Goal: Transaction & Acquisition: Purchase product/service

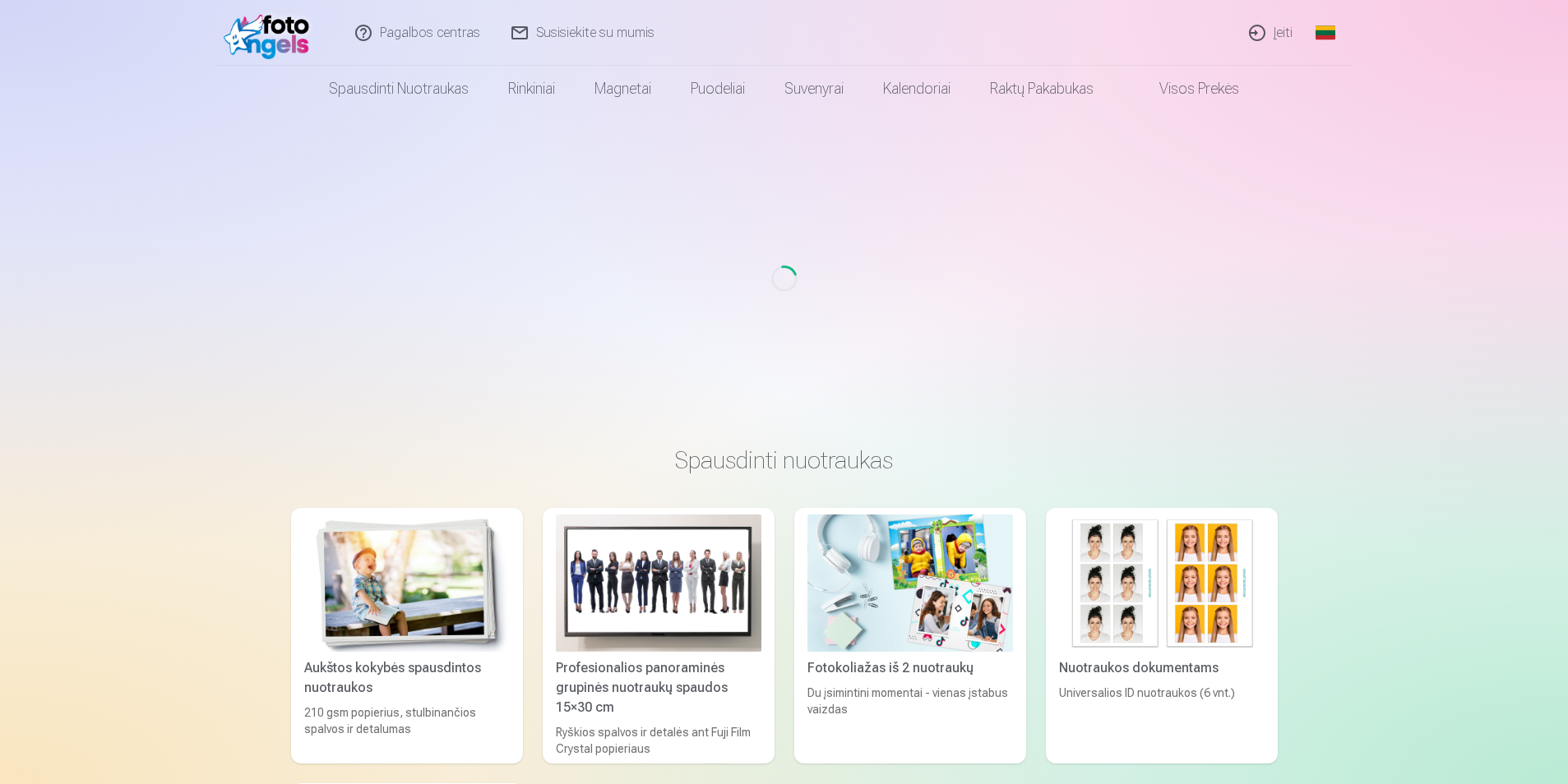
click at [1279, 28] on link "Įeiti" at bounding box center [1271, 32] width 74 height 65
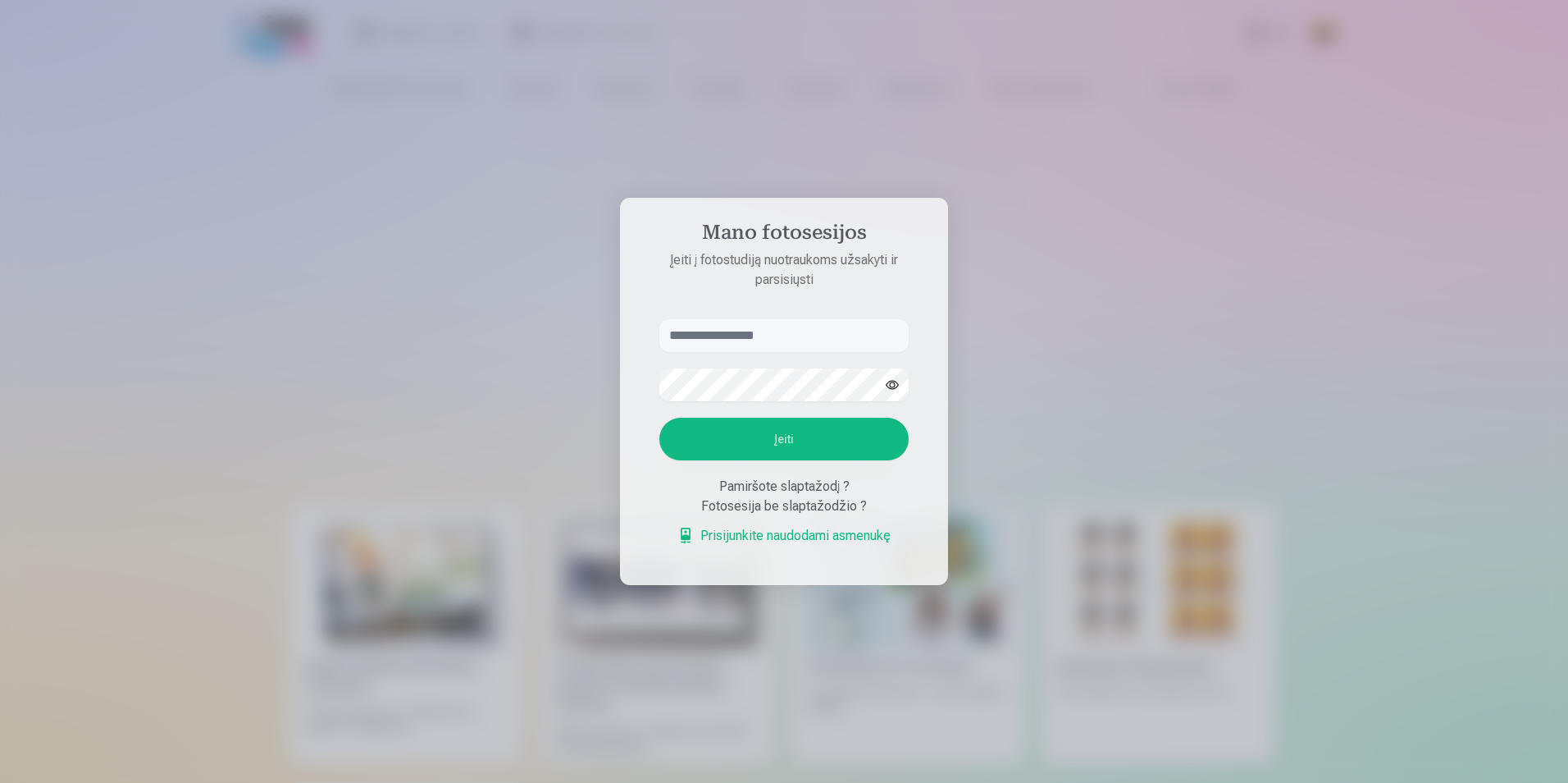
click at [725, 331] on input "text" at bounding box center [784, 335] width 249 height 33
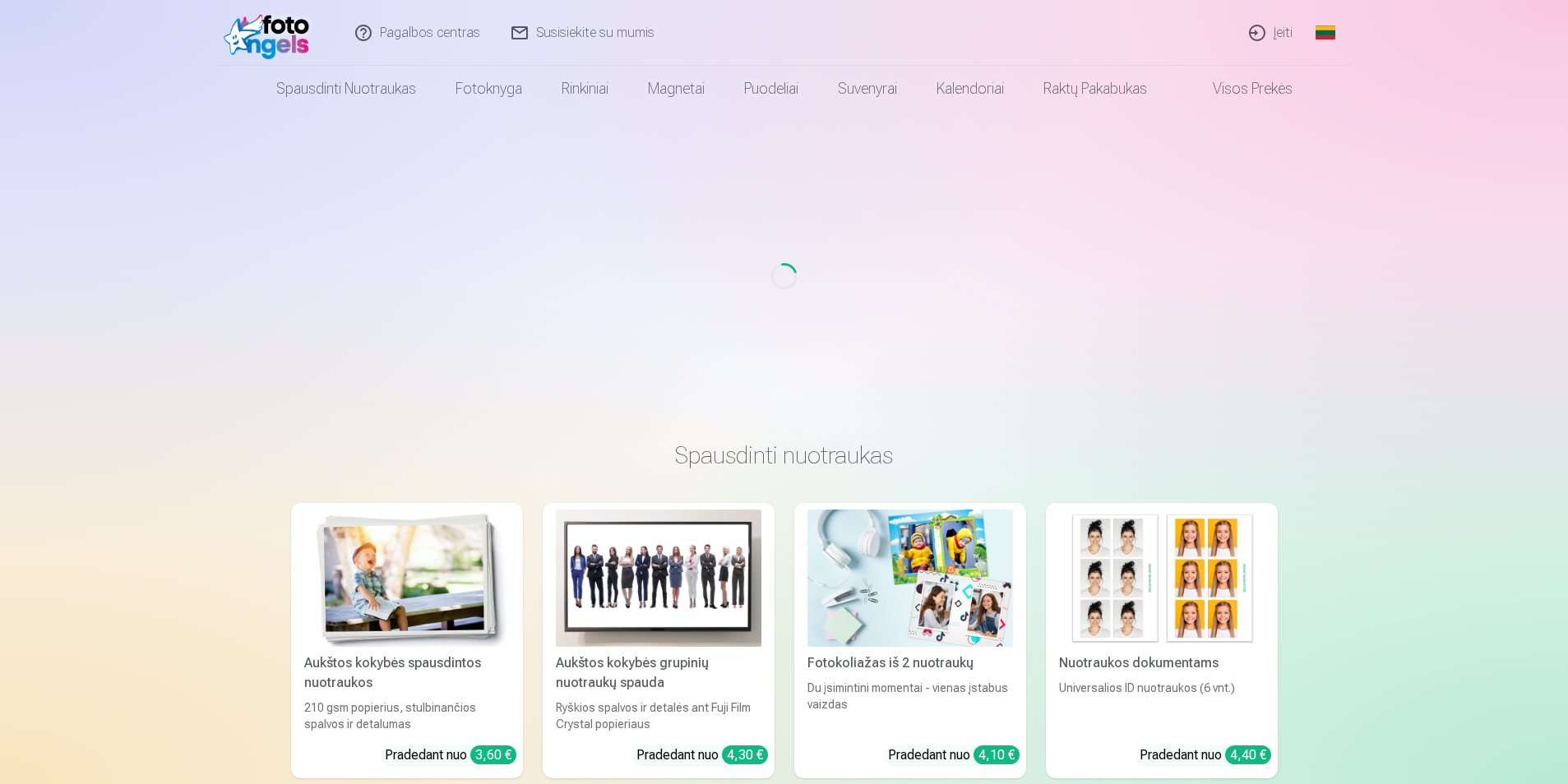
click at [1264, 24] on link "Įeiti" at bounding box center [1271, 32] width 74 height 65
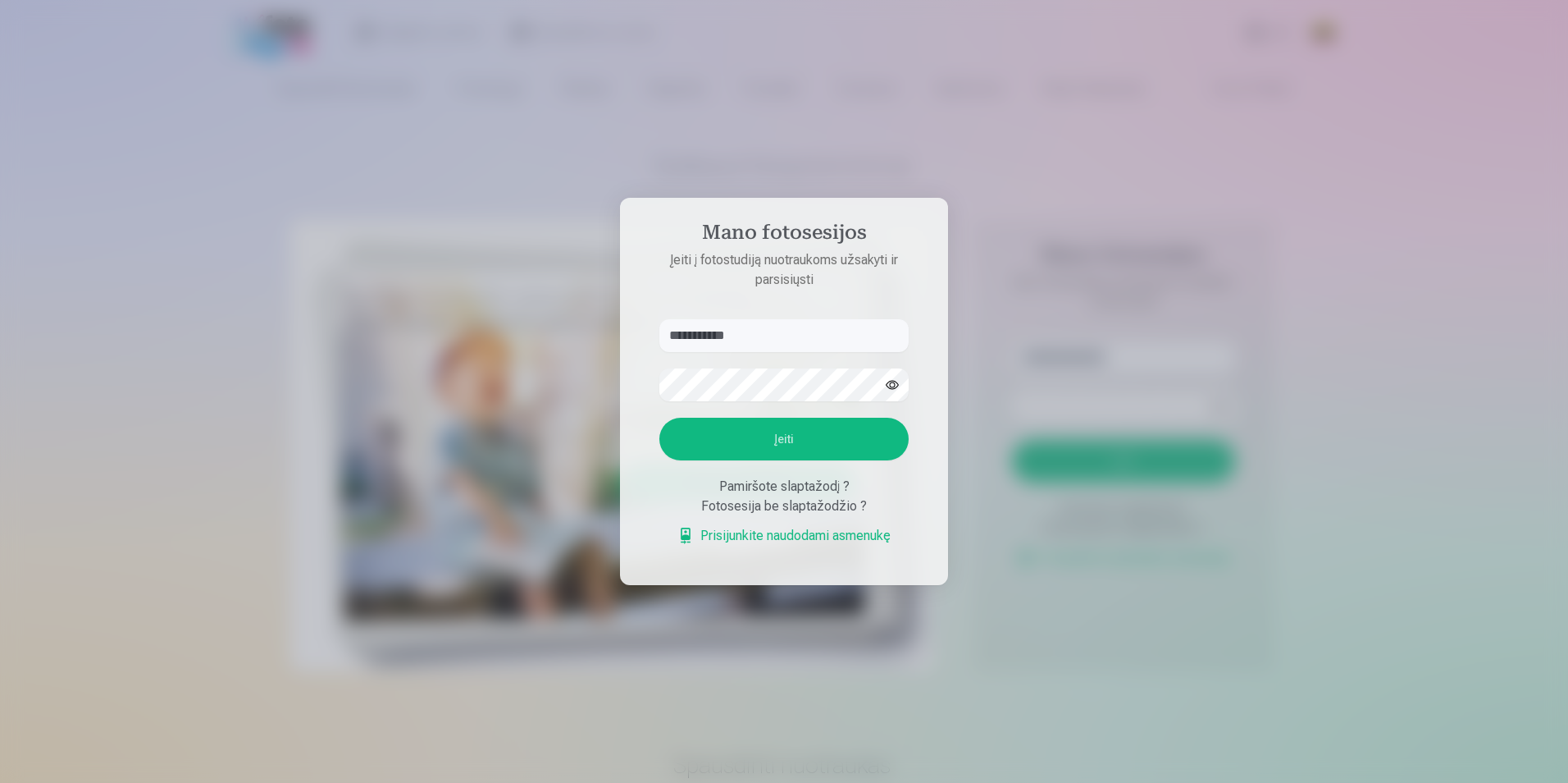
type input "**********"
click at [794, 434] on button "Įeiti" at bounding box center [784, 439] width 249 height 43
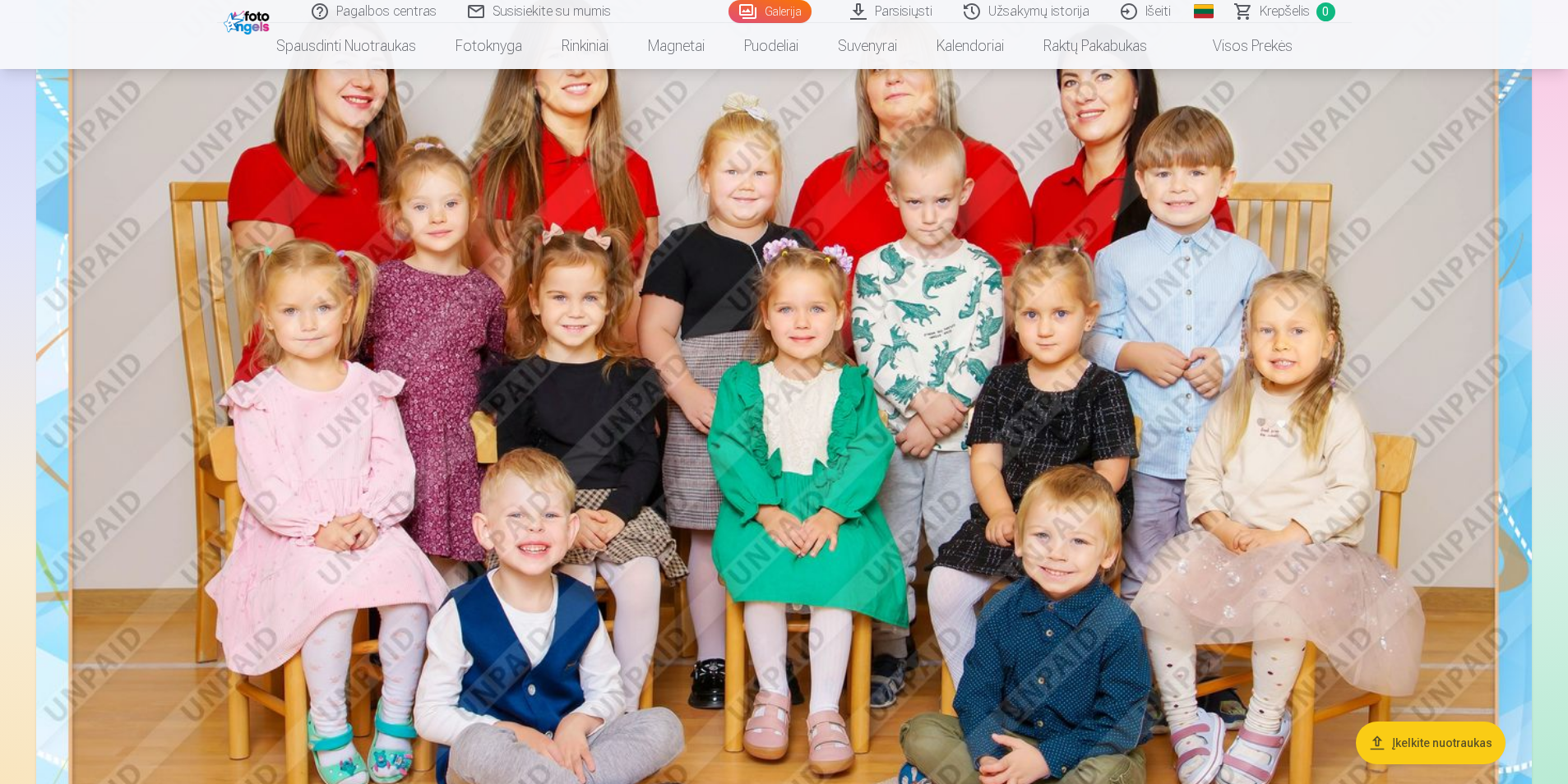
scroll to position [247, 0]
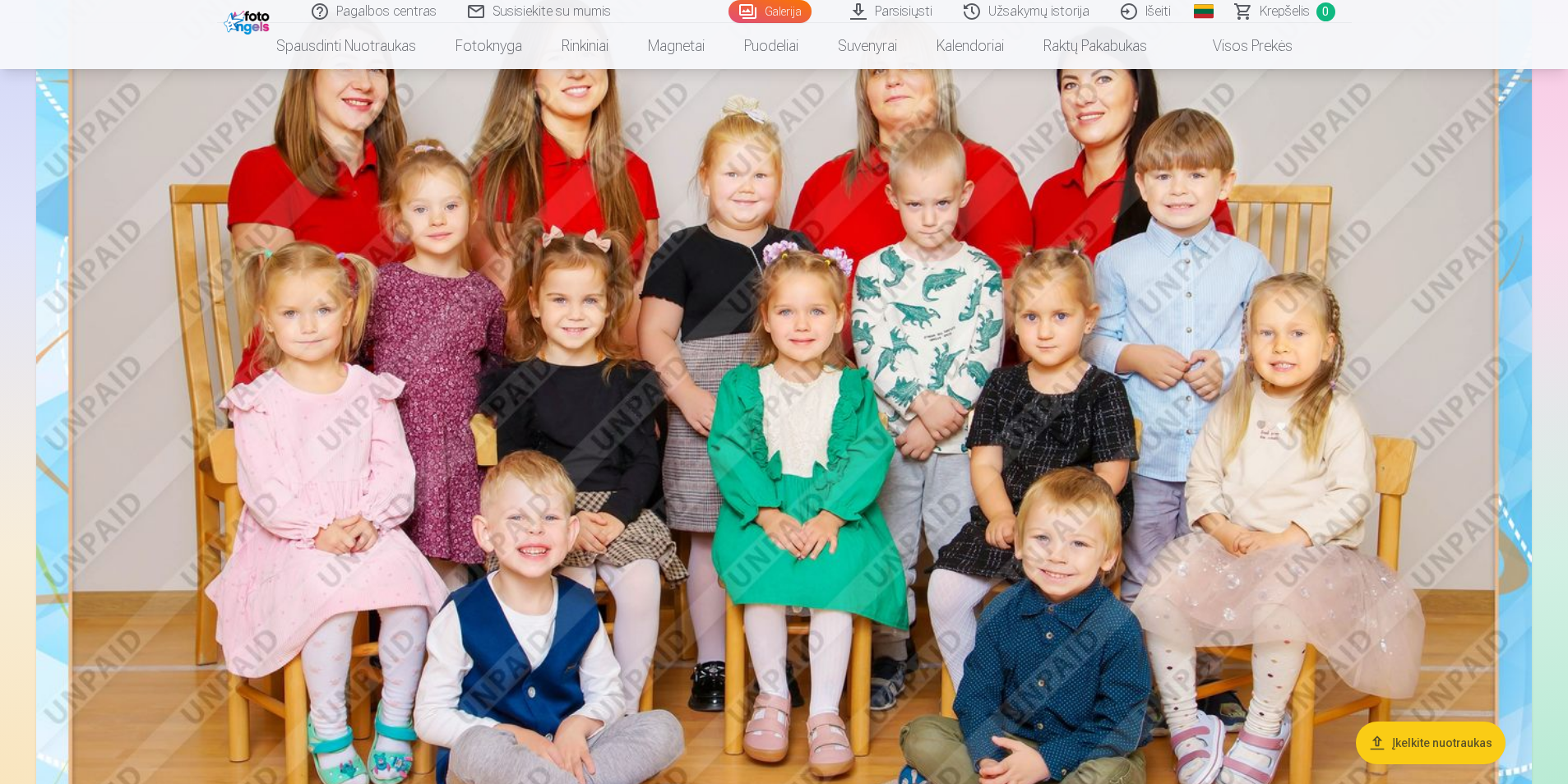
click at [428, 356] on img at bounding box center [784, 433] width 1495 height 997
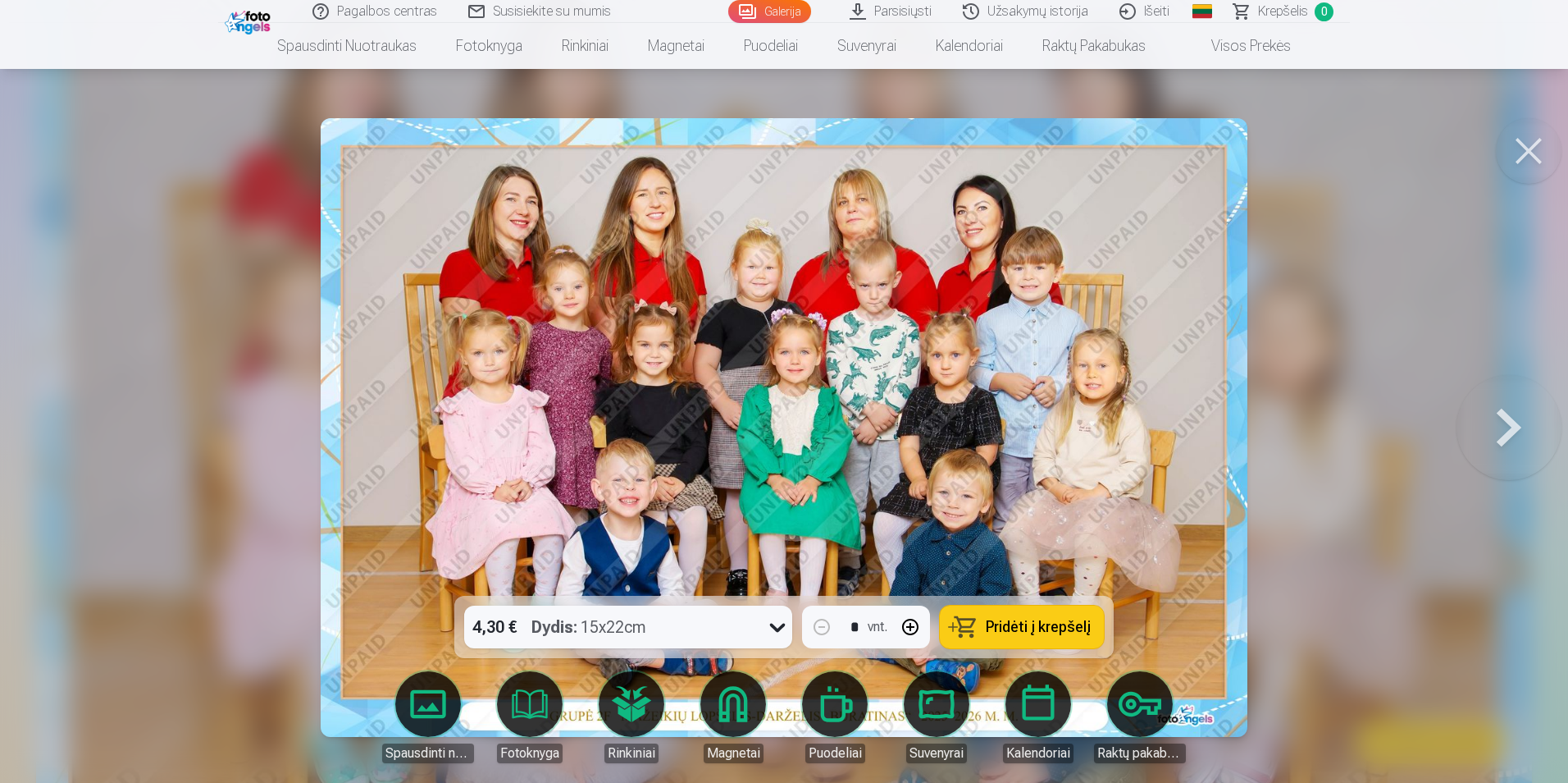
click at [773, 486] on img at bounding box center [784, 427] width 927 height 619
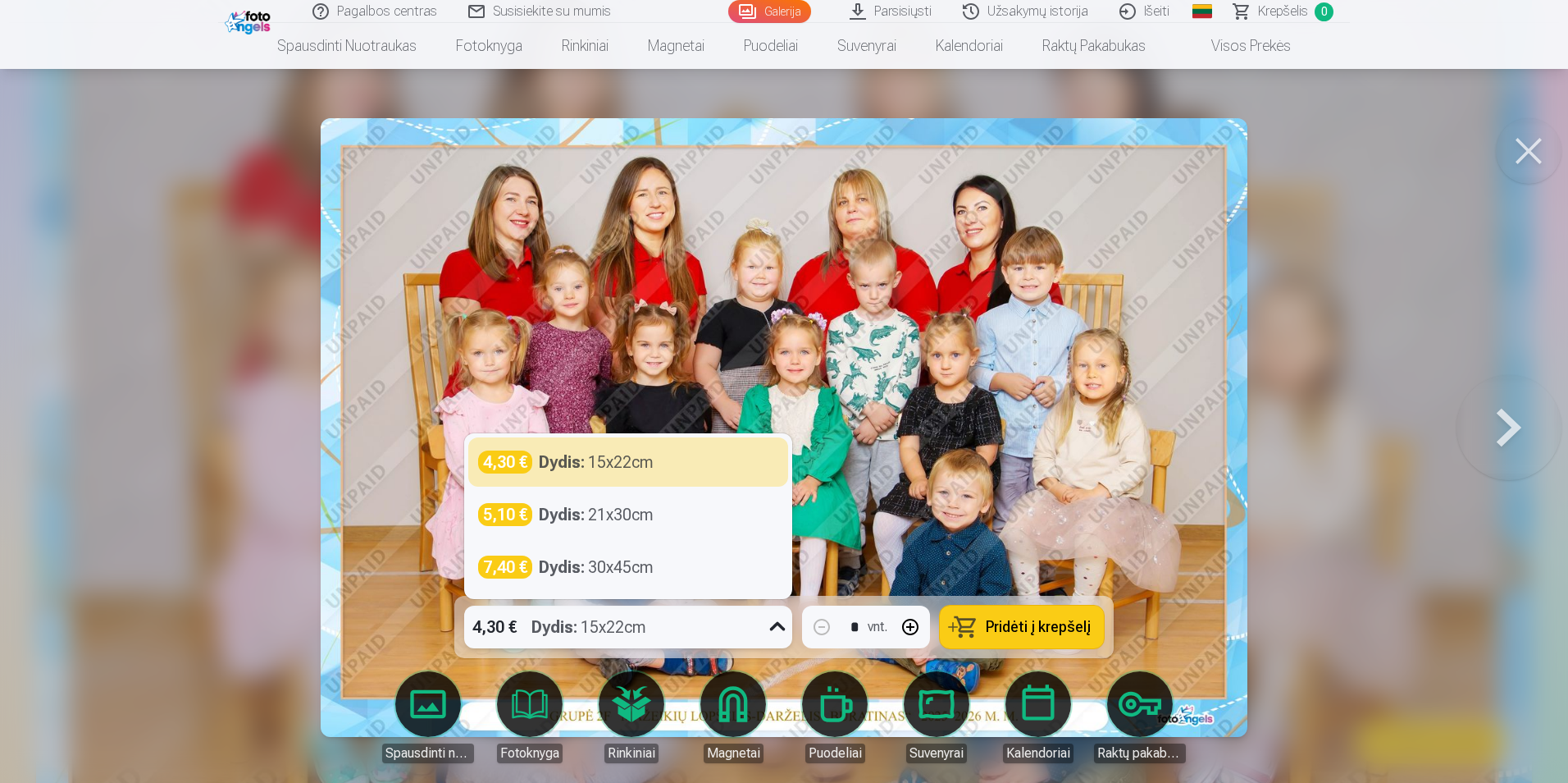
click at [776, 629] on icon at bounding box center [777, 626] width 15 height 9
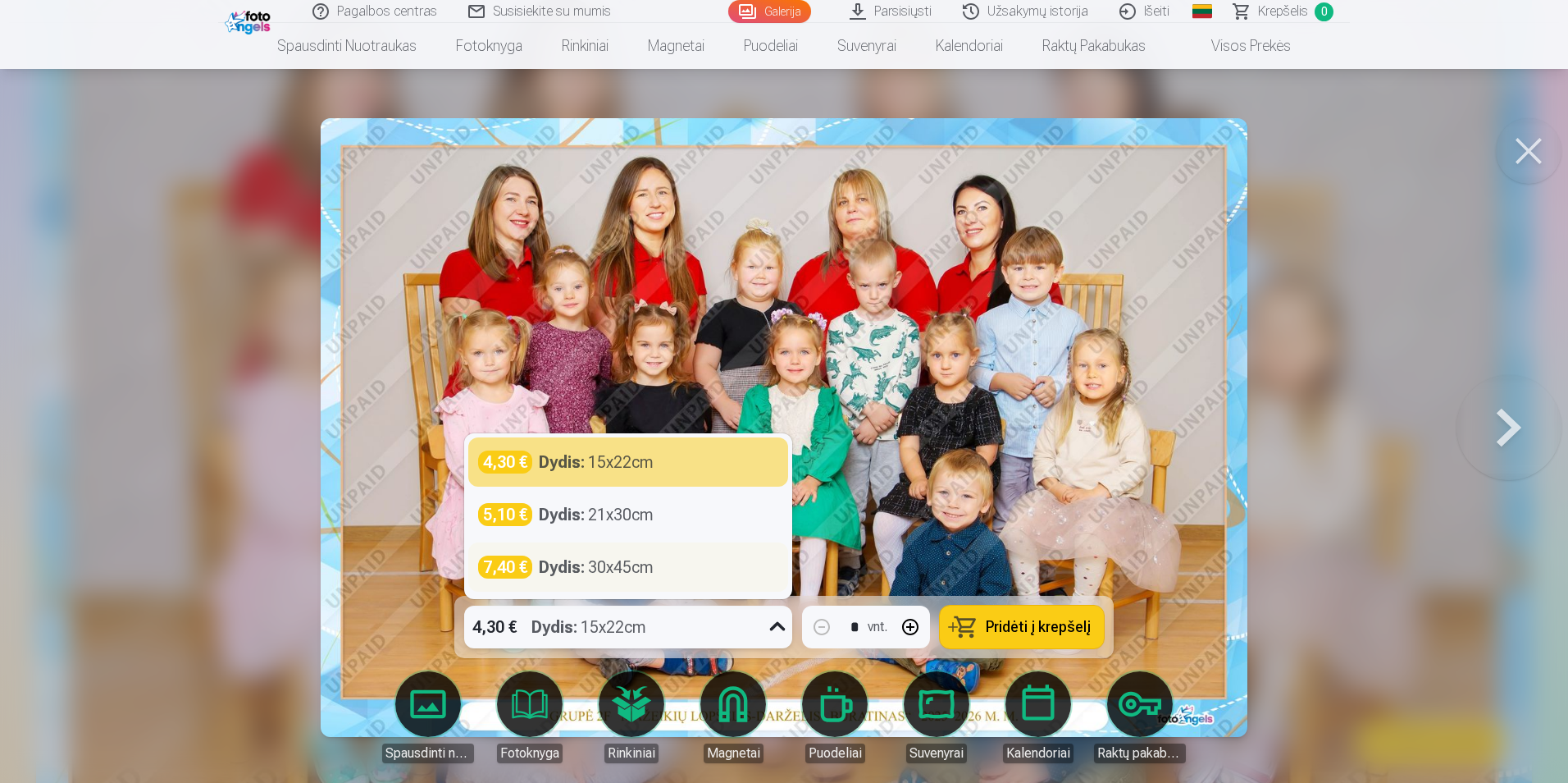
click at [738, 584] on div "7,40 € Dydis : 30x45cm" at bounding box center [628, 566] width 320 height 49
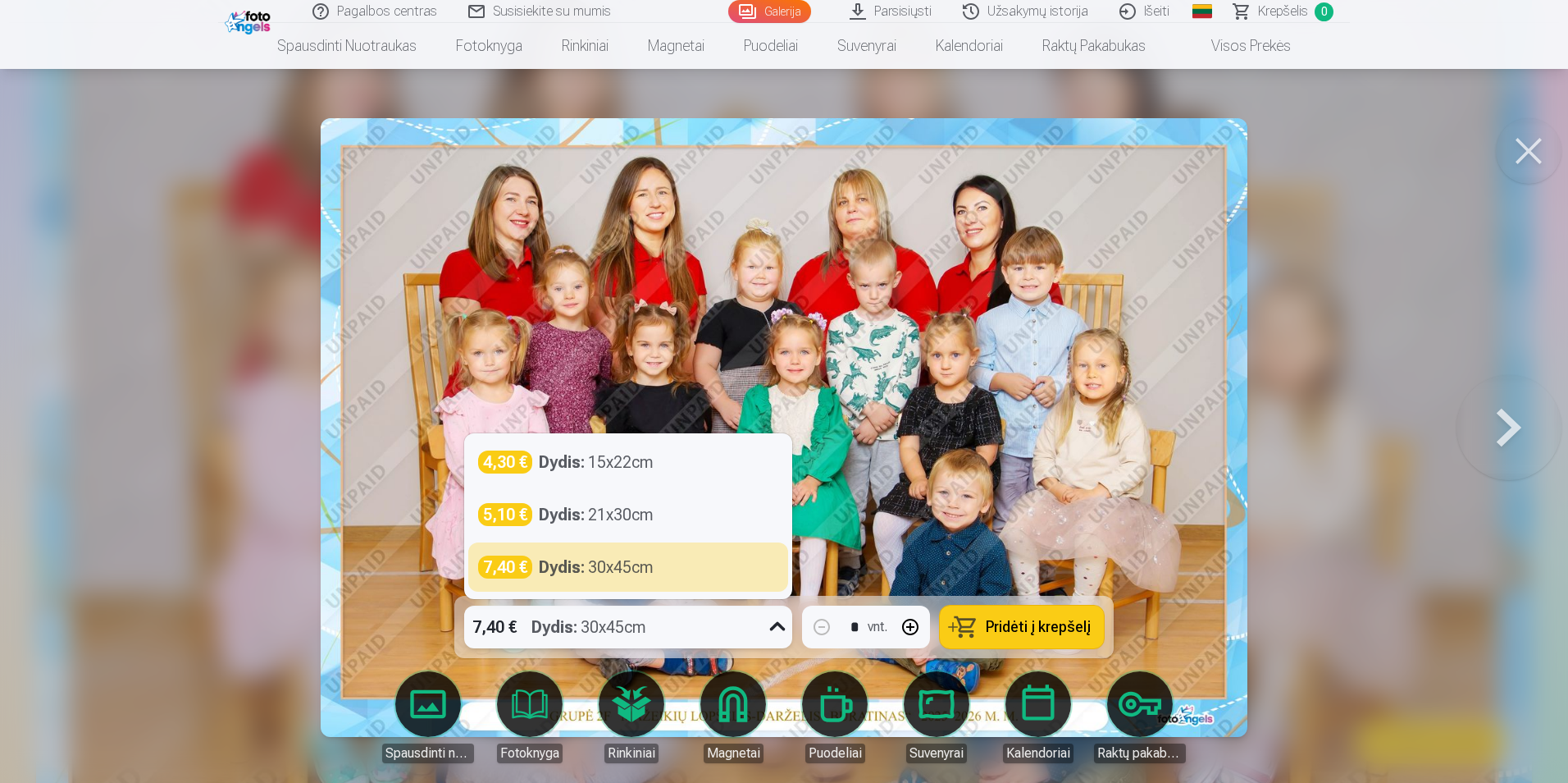
click at [784, 627] on icon at bounding box center [777, 626] width 26 height 26
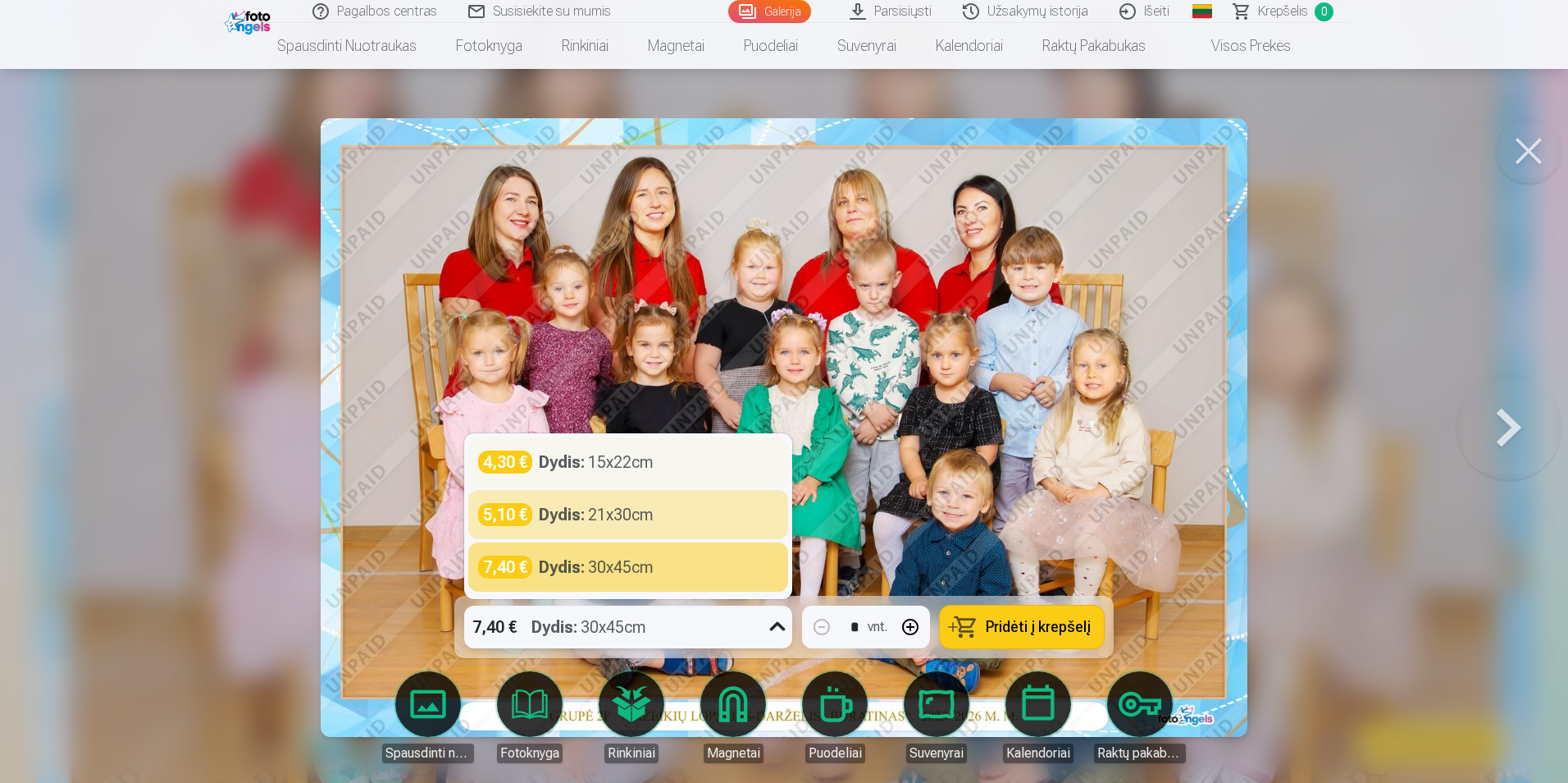
click at [625, 474] on div "4,30 € Dydis : 15x22cm" at bounding box center [628, 461] width 320 height 49
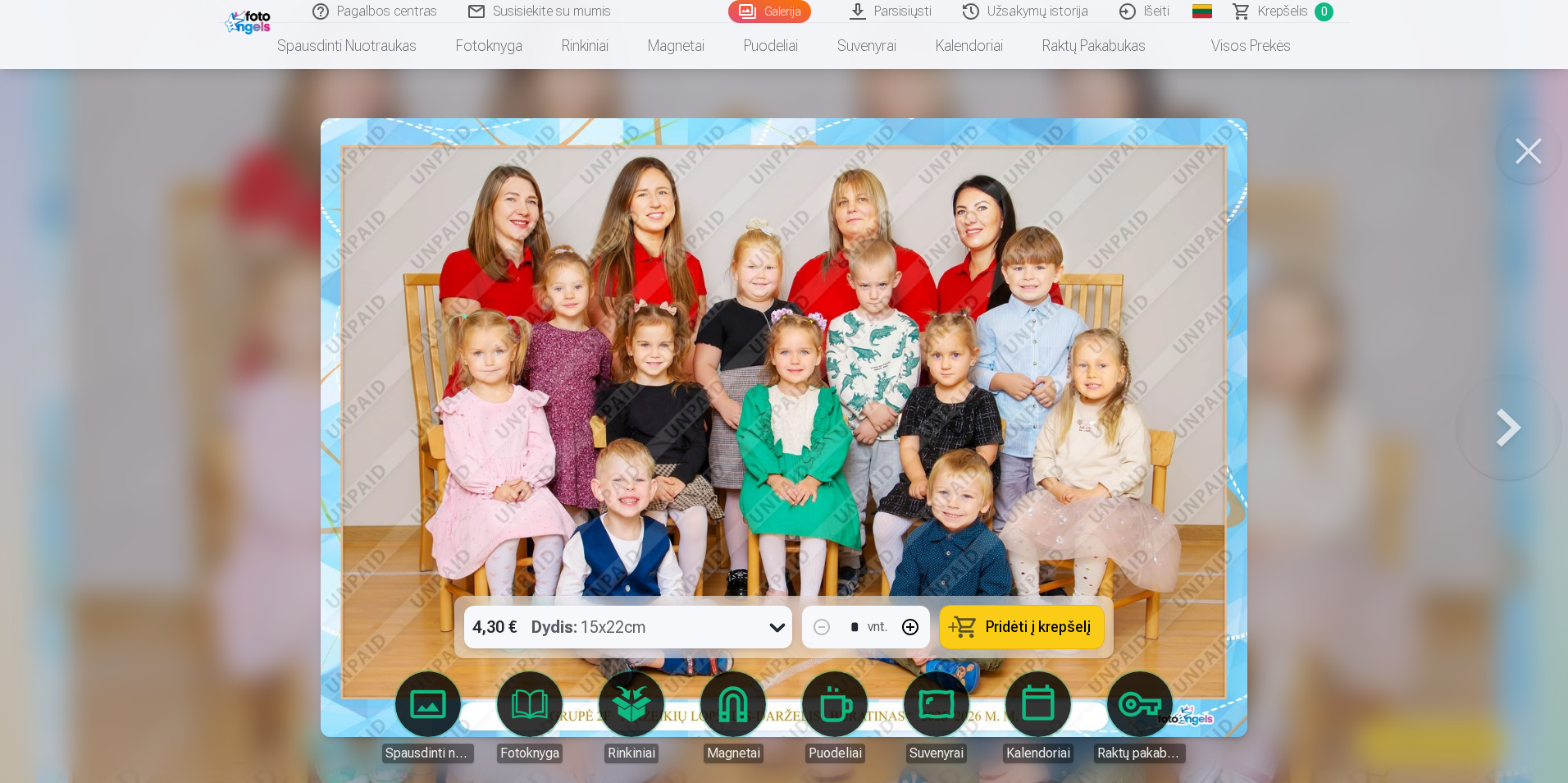
click at [1537, 146] on button at bounding box center [1529, 151] width 65 height 65
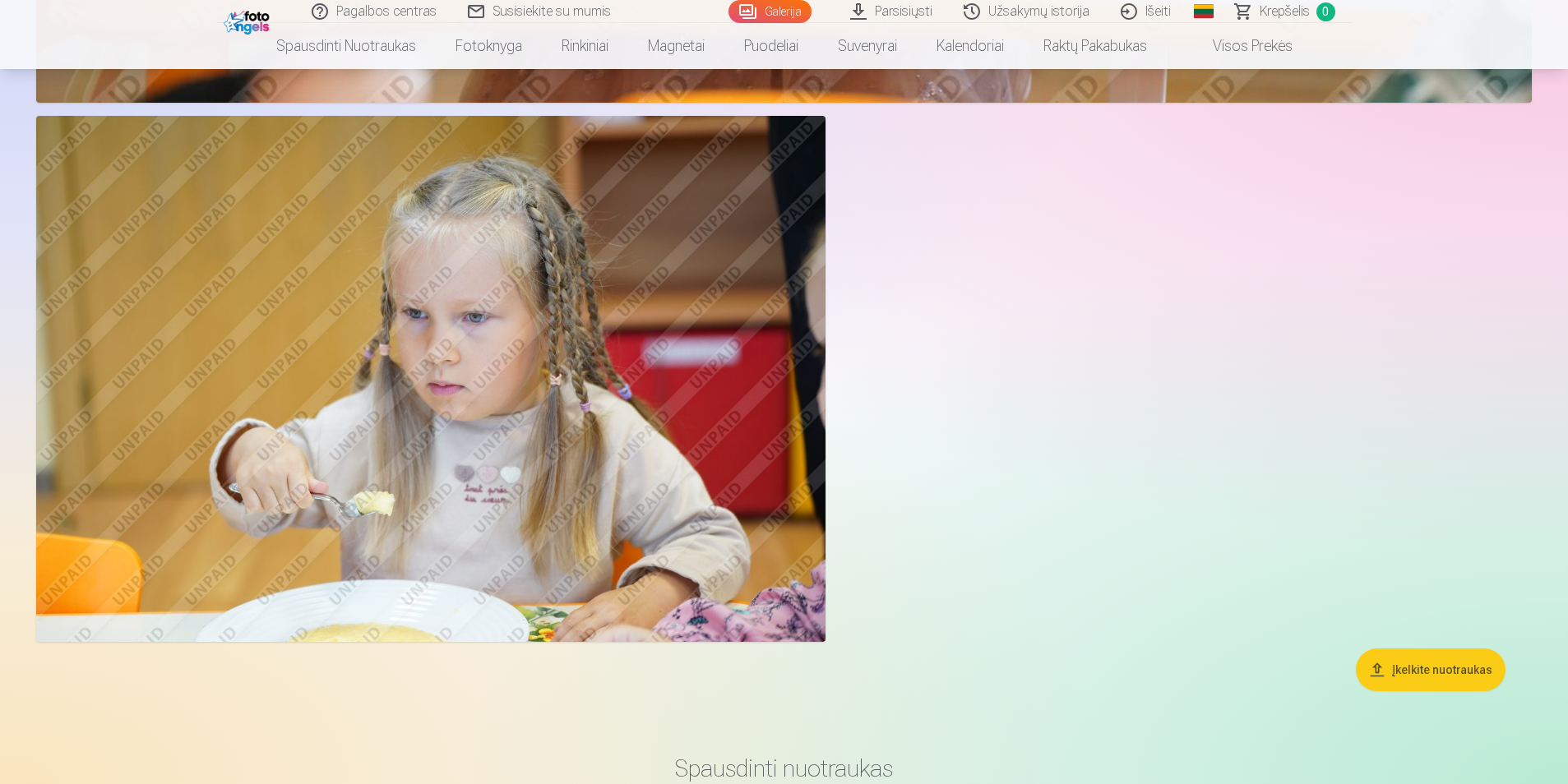
scroll to position [1972, 0]
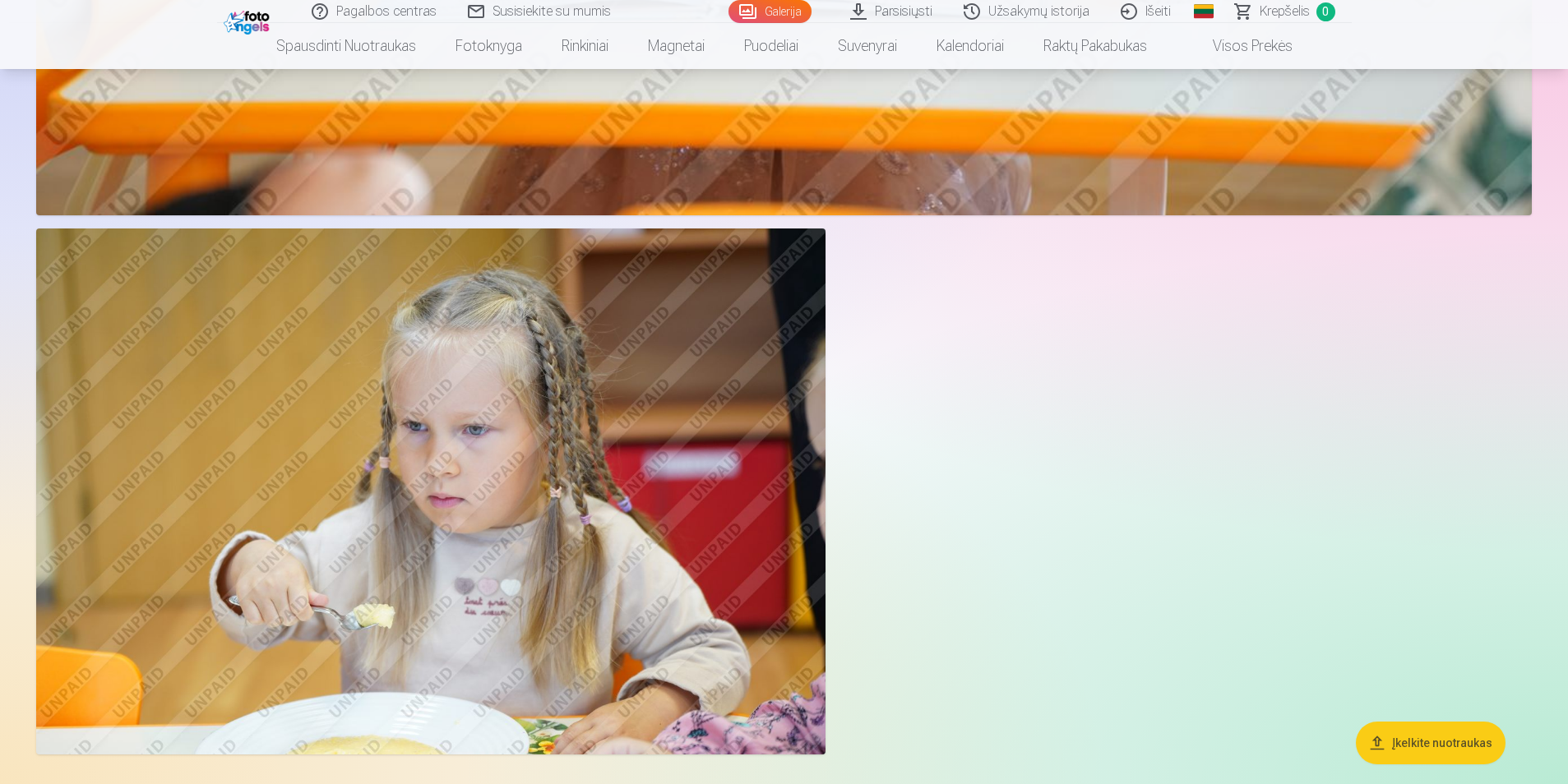
click at [423, 379] on img at bounding box center [430, 492] width 789 height 526
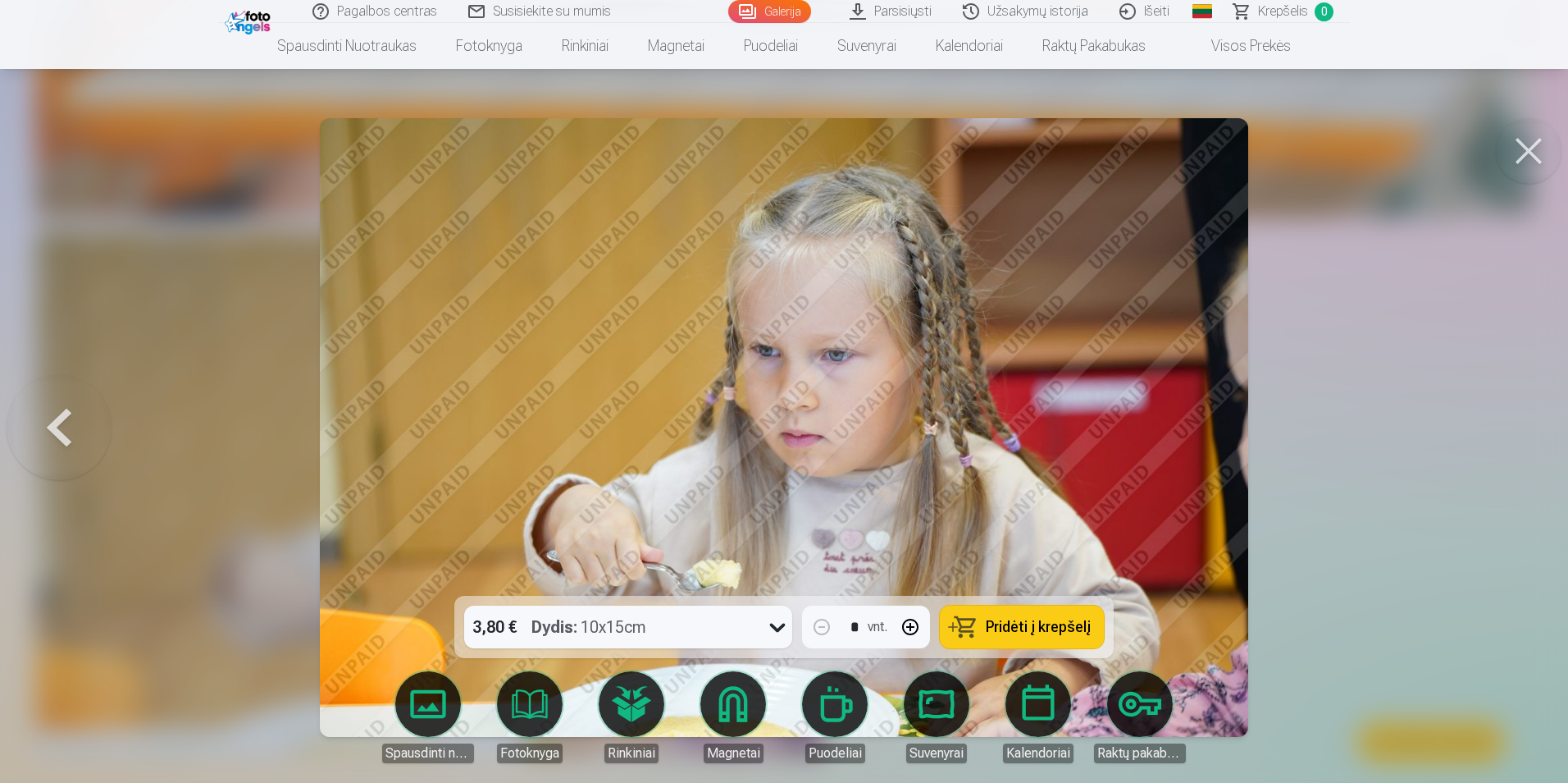
click at [1531, 143] on button at bounding box center [1529, 151] width 65 height 65
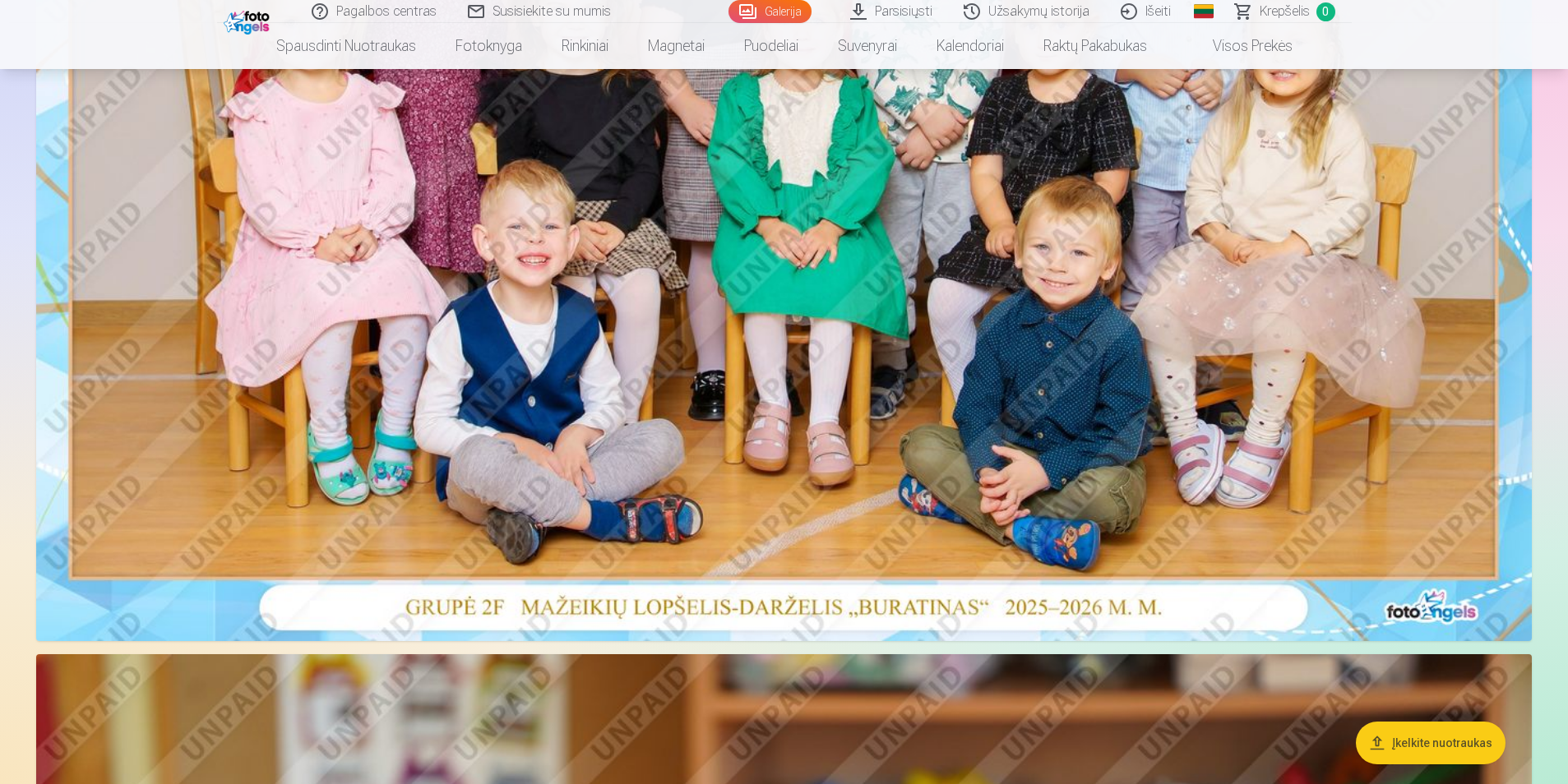
scroll to position [575, 0]
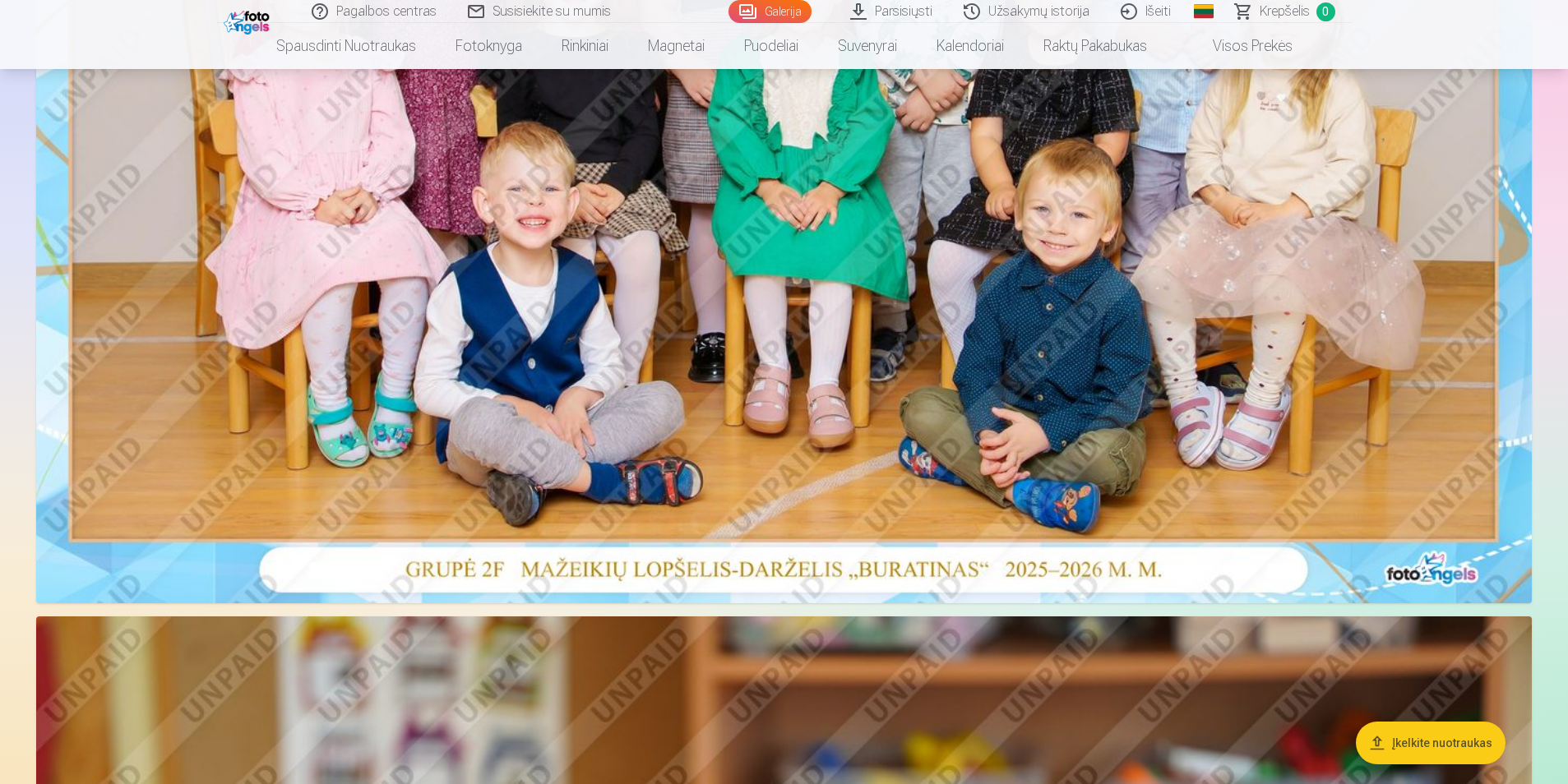
click at [1164, 349] on img at bounding box center [784, 104] width 1495 height 997
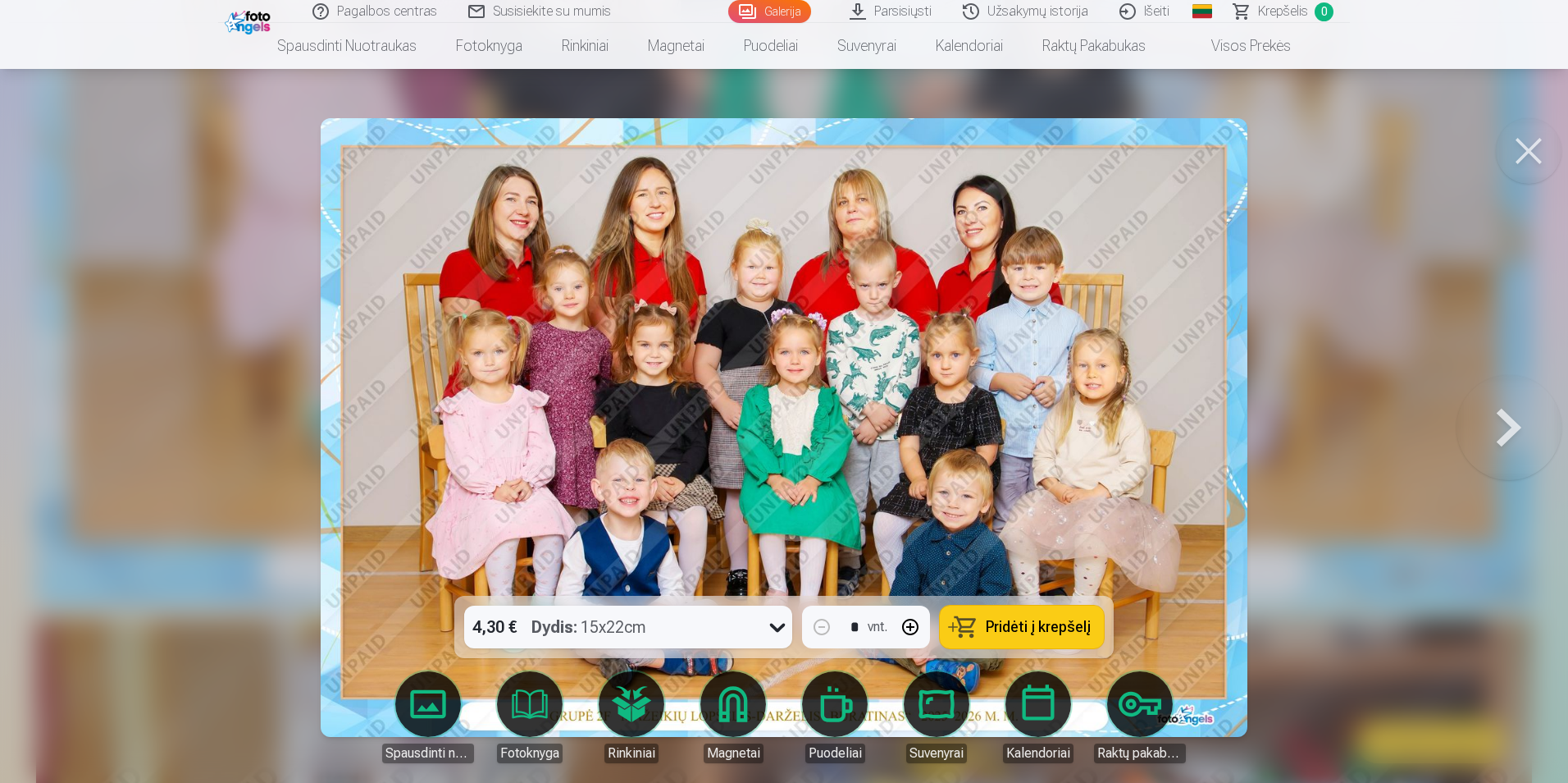
click at [770, 636] on icon at bounding box center [777, 626] width 26 height 26
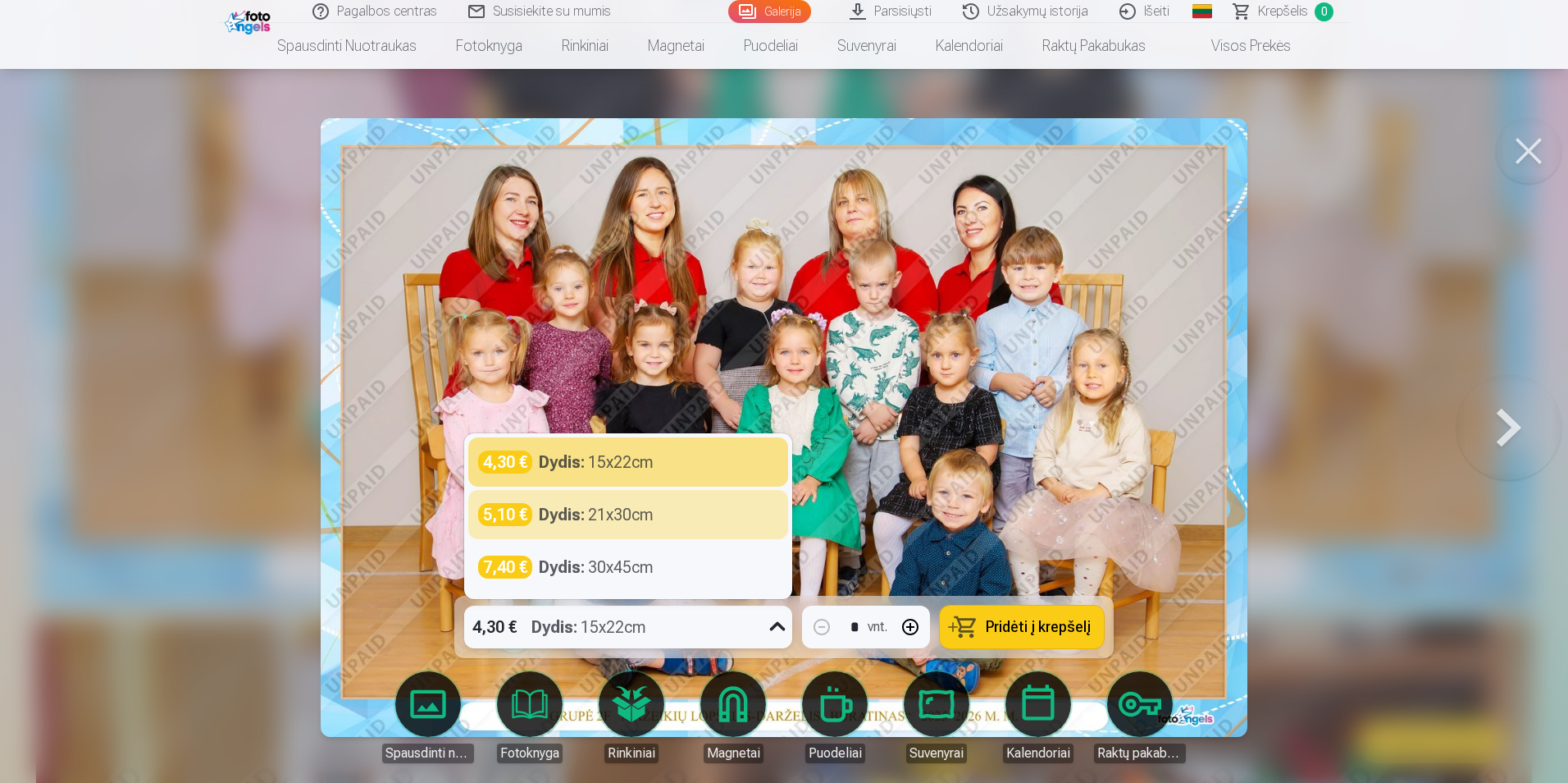
click at [1512, 146] on button at bounding box center [1529, 151] width 65 height 65
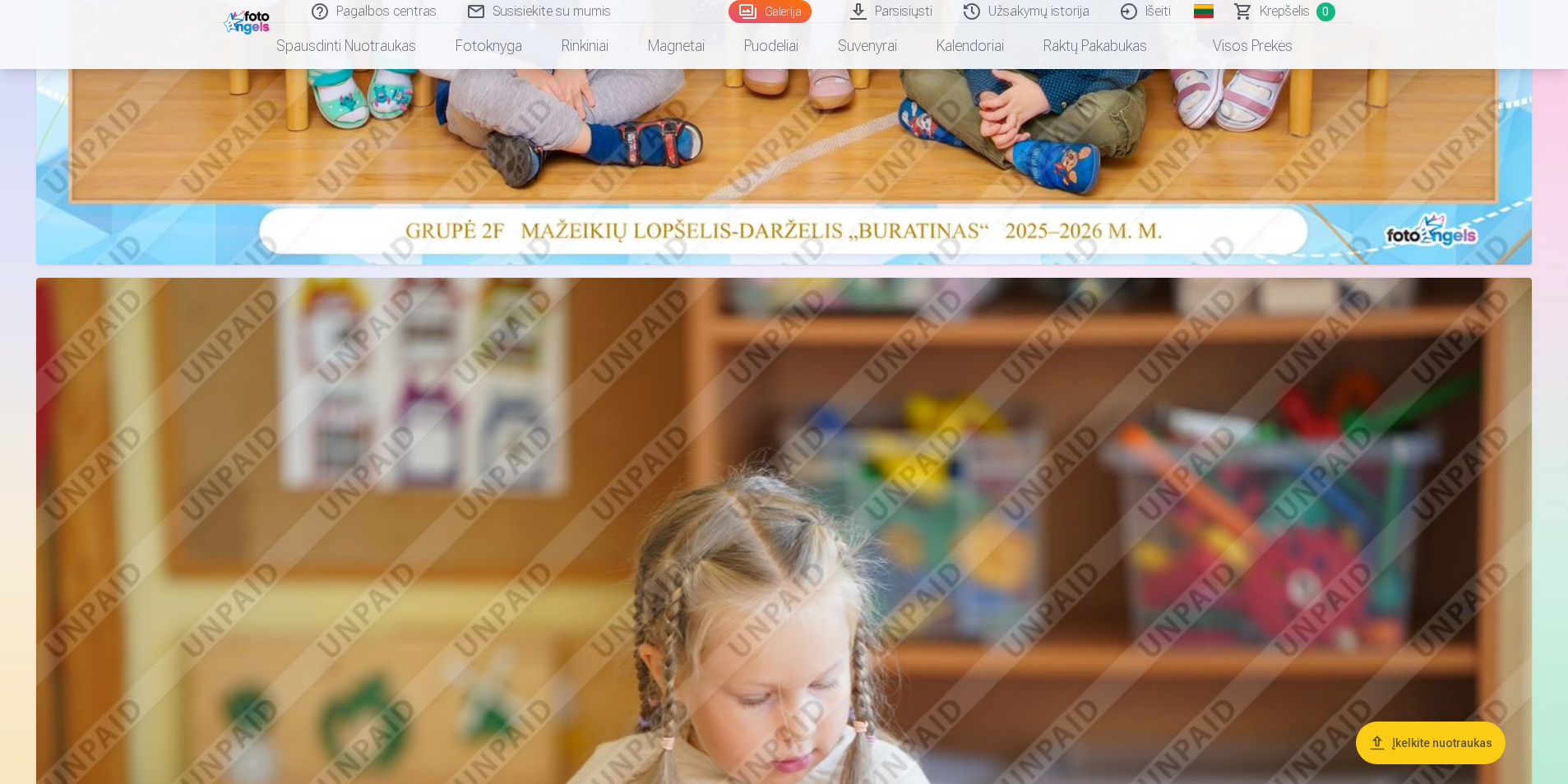
scroll to position [1068, 0]
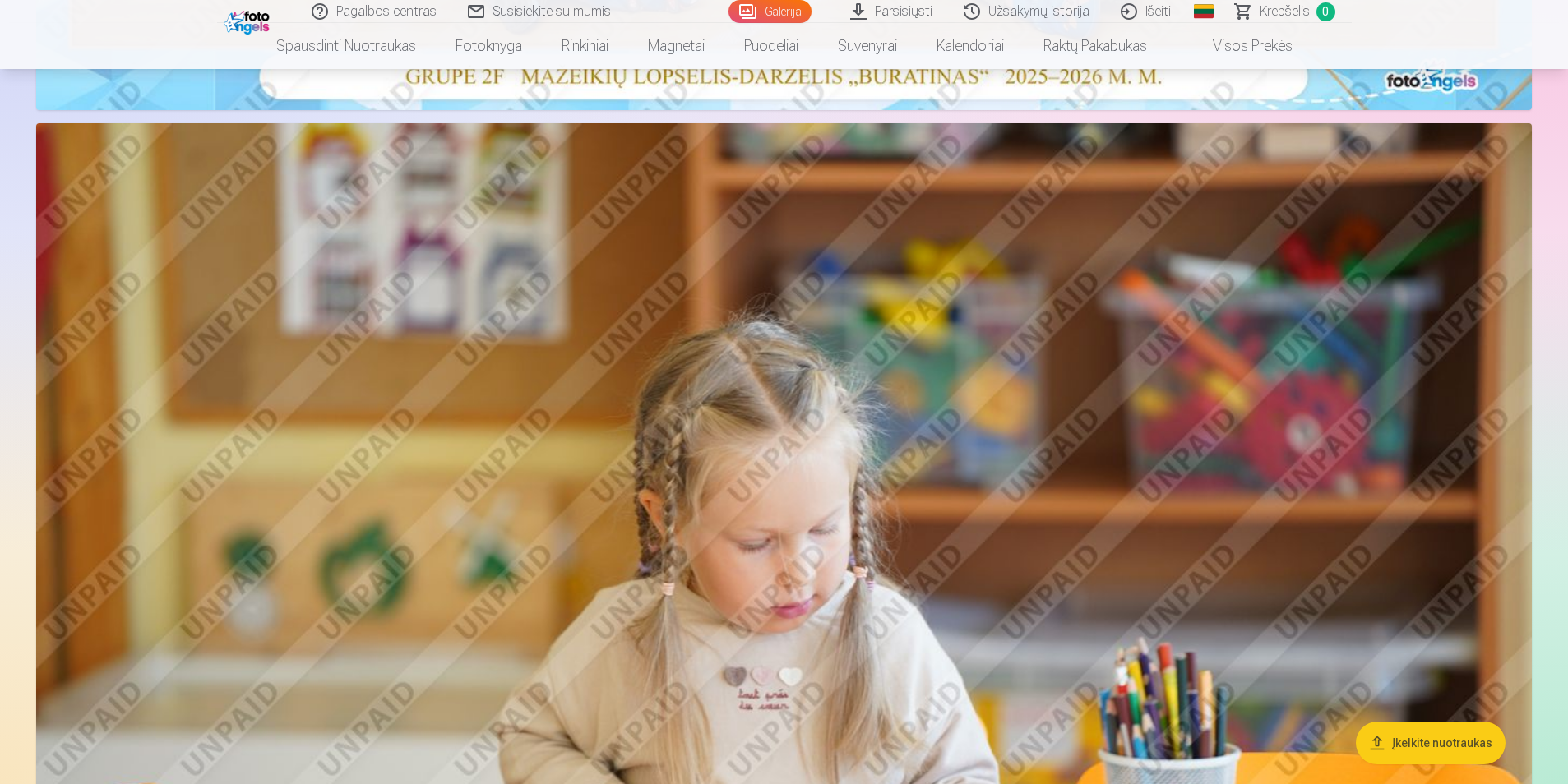
click at [758, 591] on img at bounding box center [784, 621] width 1495 height 996
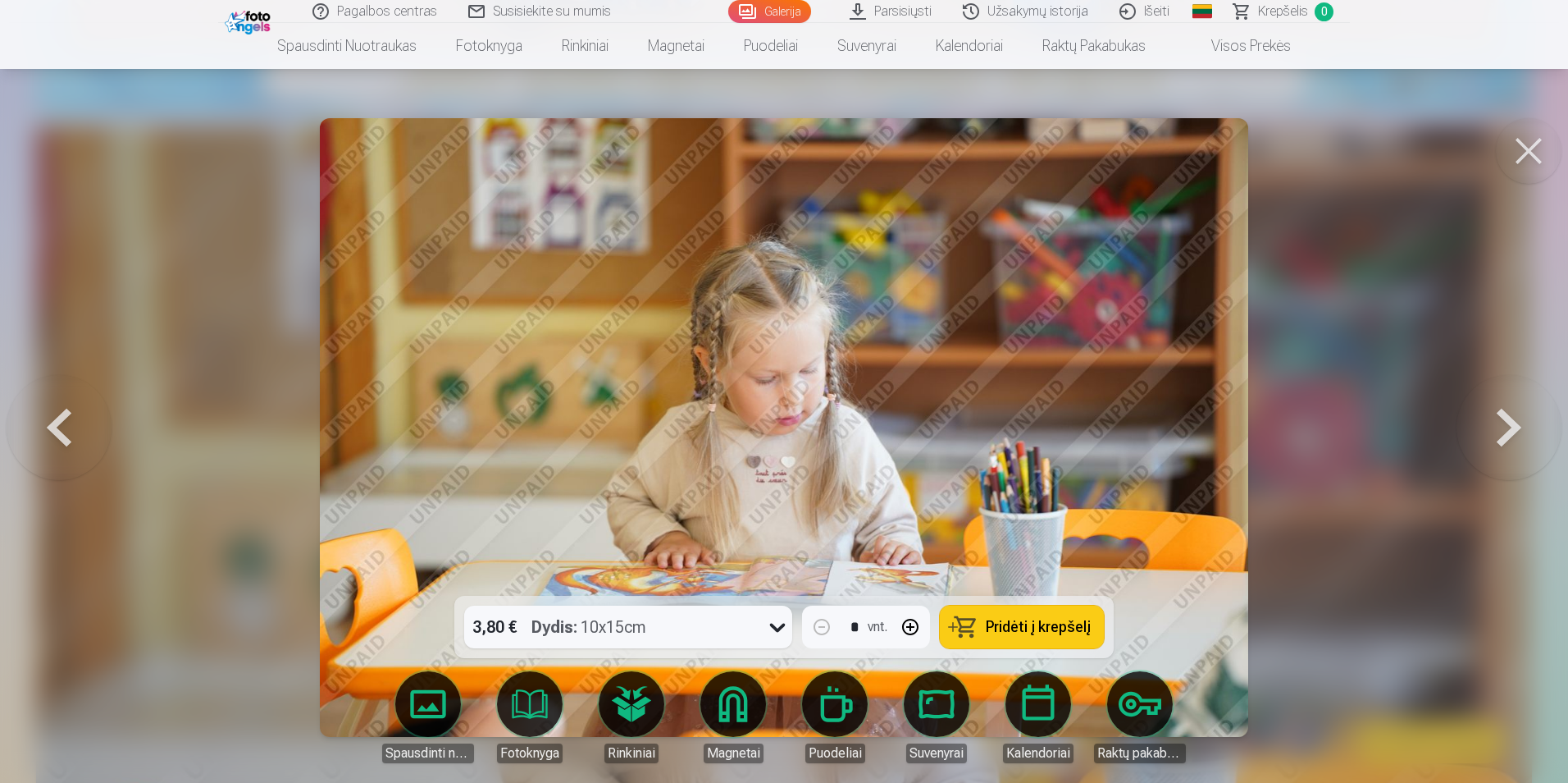
click at [751, 637] on div "3,80 € Dydis : 10x15cm" at bounding box center [613, 627] width 297 height 43
click at [1527, 147] on button at bounding box center [1529, 151] width 65 height 65
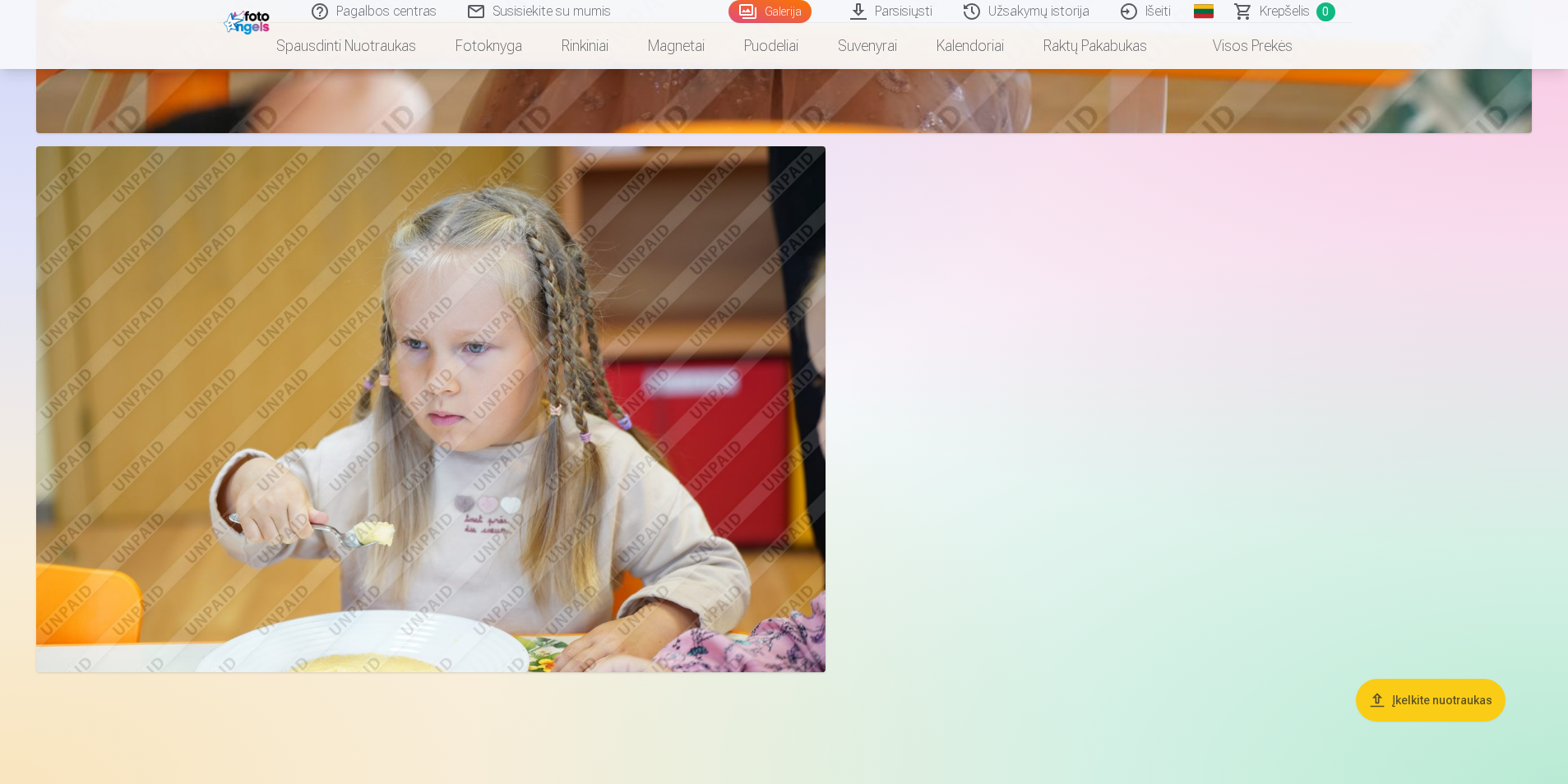
click at [705, 480] on img at bounding box center [430, 409] width 789 height 526
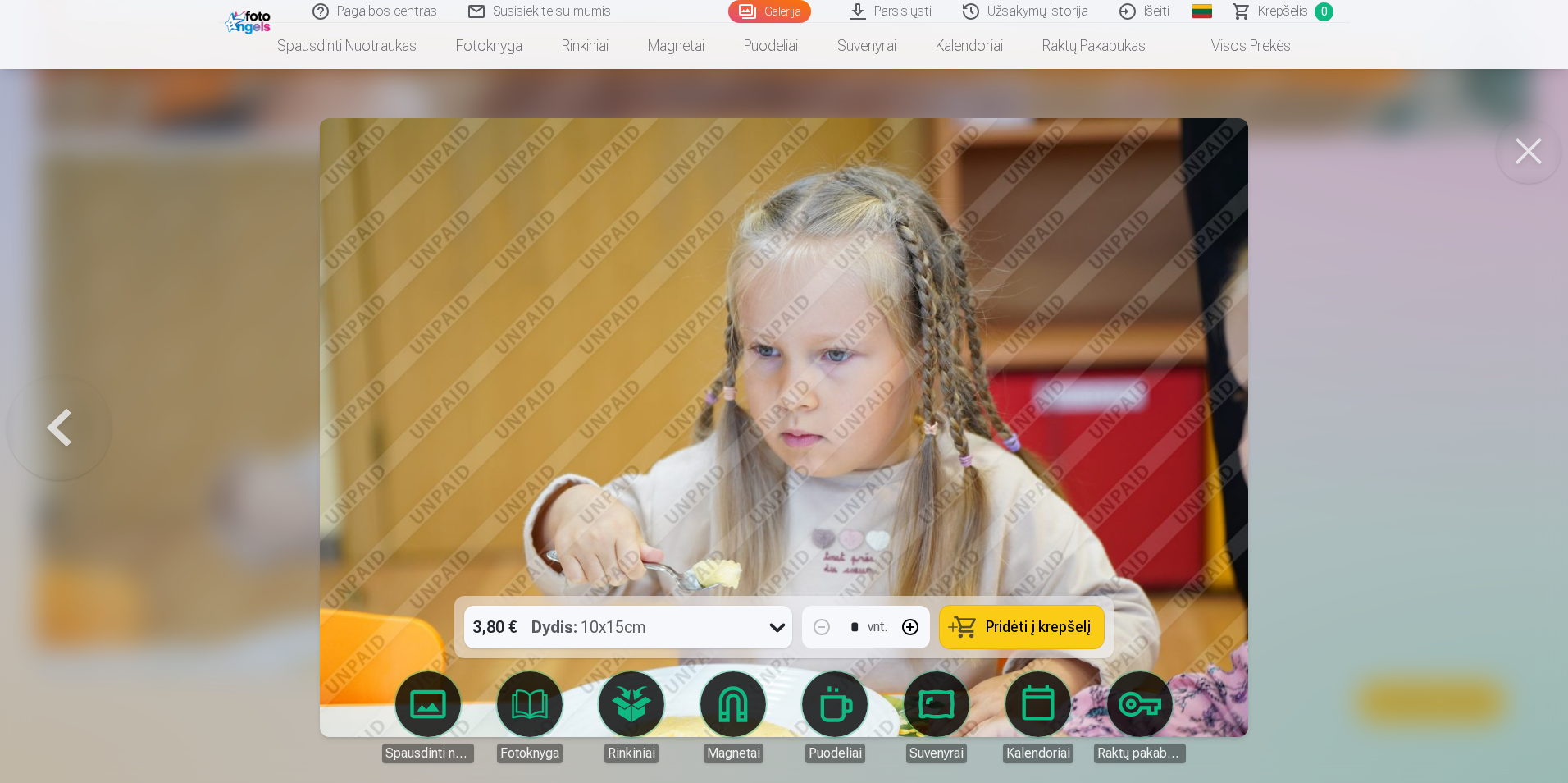
click at [1533, 167] on button at bounding box center [1529, 151] width 65 height 65
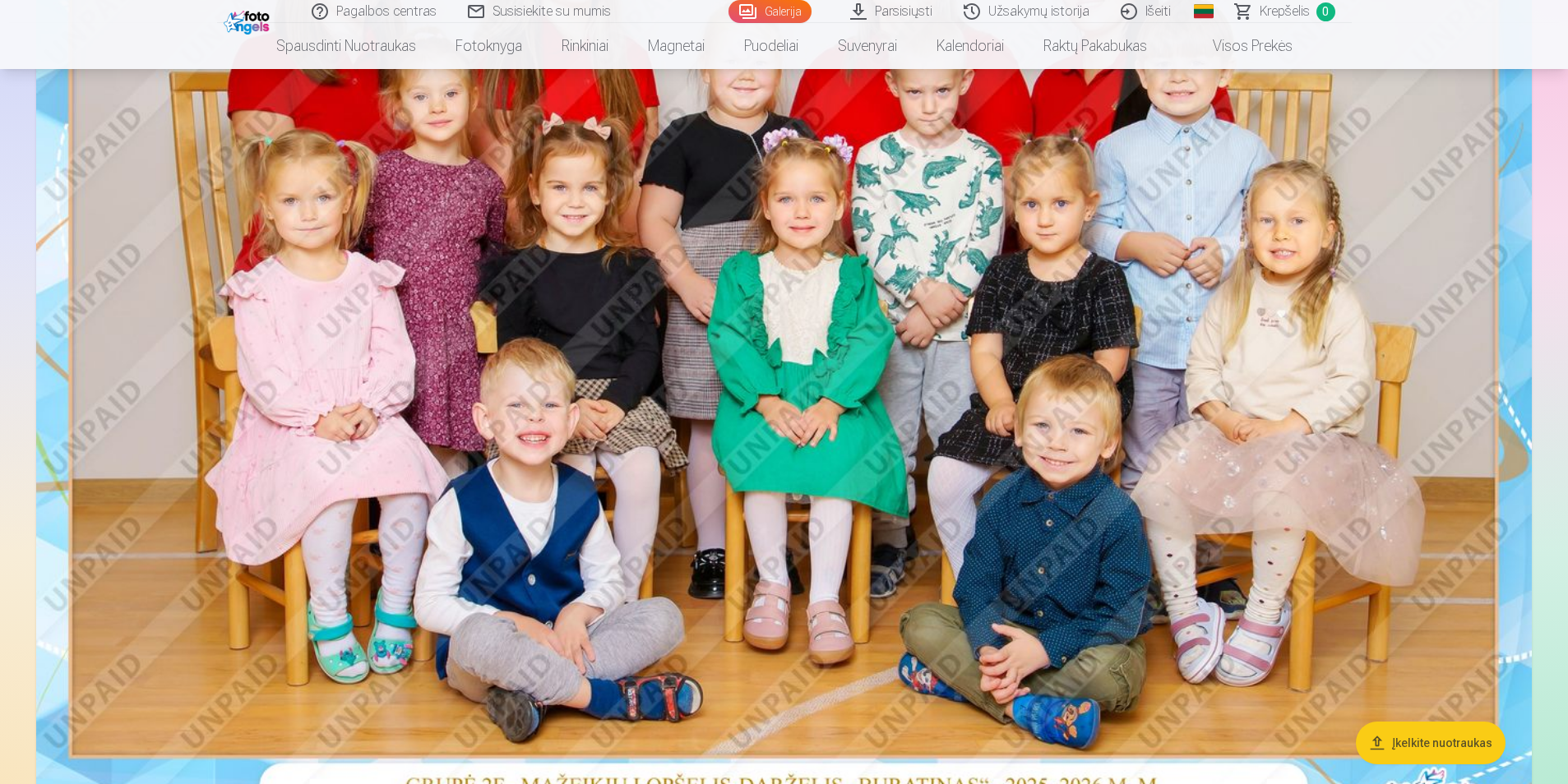
scroll to position [411, 0]
